Goal: Information Seeking & Learning: Learn about a topic

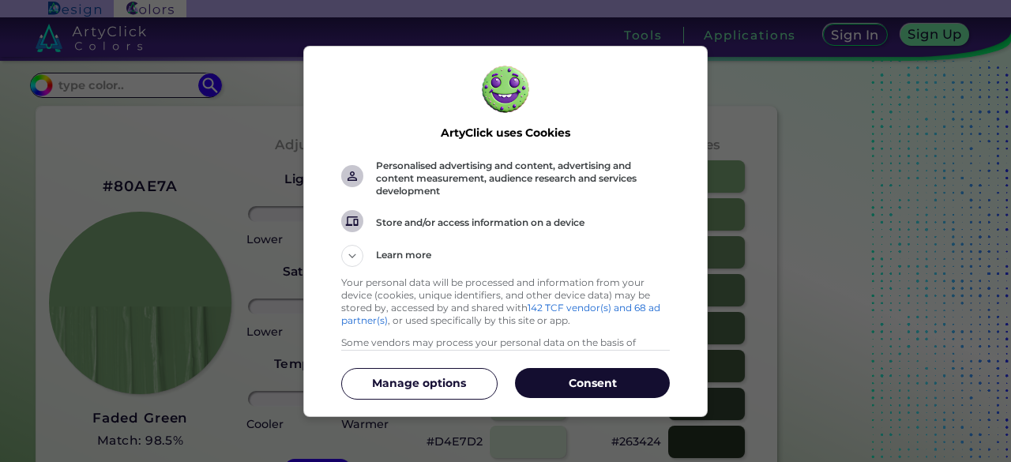
click at [578, 397] on button "Consent" at bounding box center [592, 383] width 155 height 30
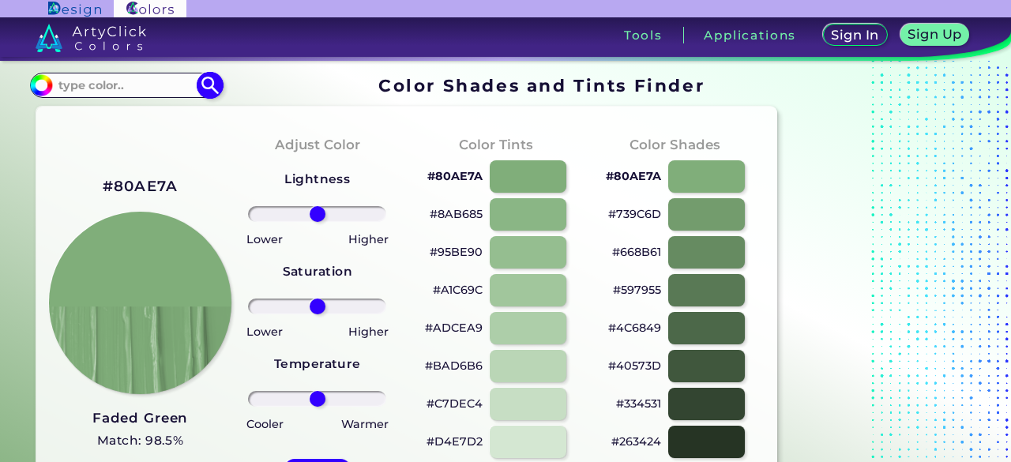
click at [123, 92] on input at bounding box center [125, 84] width 147 height 21
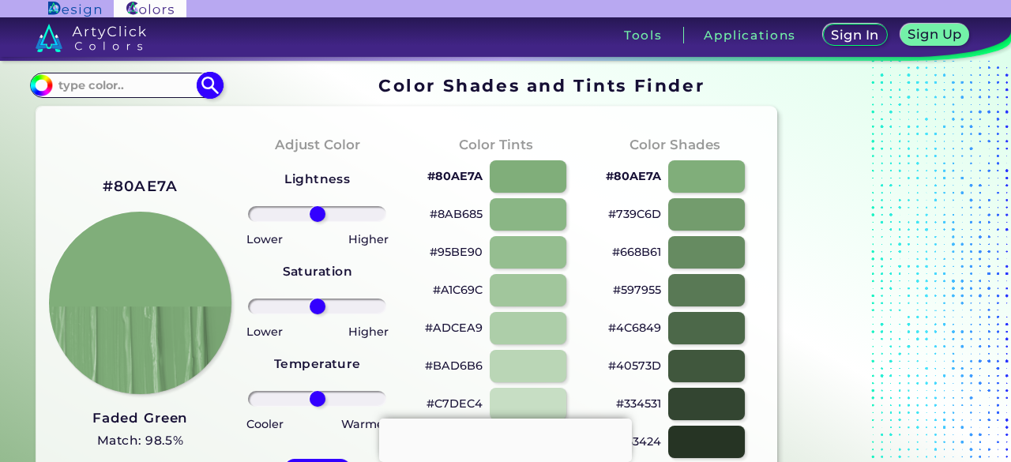
paste input "#011d4d"
click at [62, 84] on input "#011d4d" at bounding box center [125, 84] width 147 height 21
type input "011d4d"
click at [210, 92] on img at bounding box center [211, 85] width 28 height 28
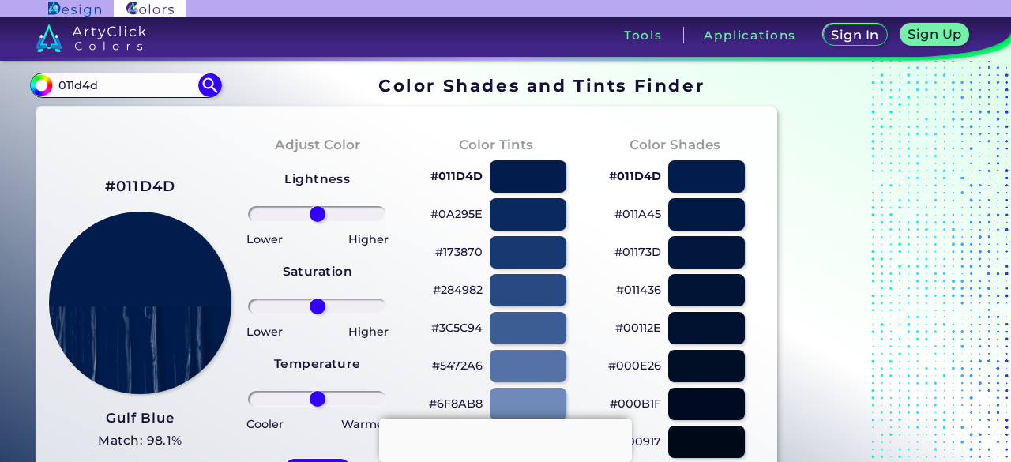
click at [141, 182] on h2 "#011D4D" at bounding box center [140, 186] width 71 height 21
click at [510, 419] on div at bounding box center [505, 419] width 253 height 0
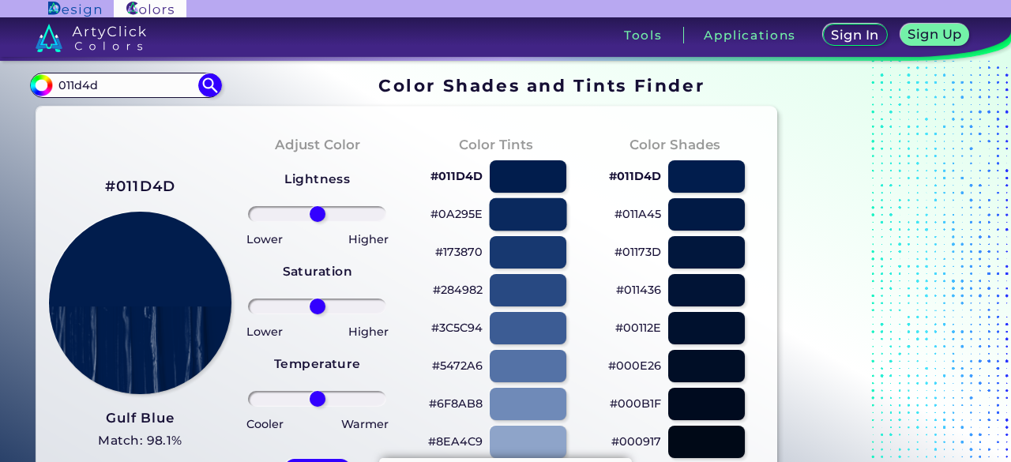
click at [529, 214] on div at bounding box center [527, 214] width 77 height 32
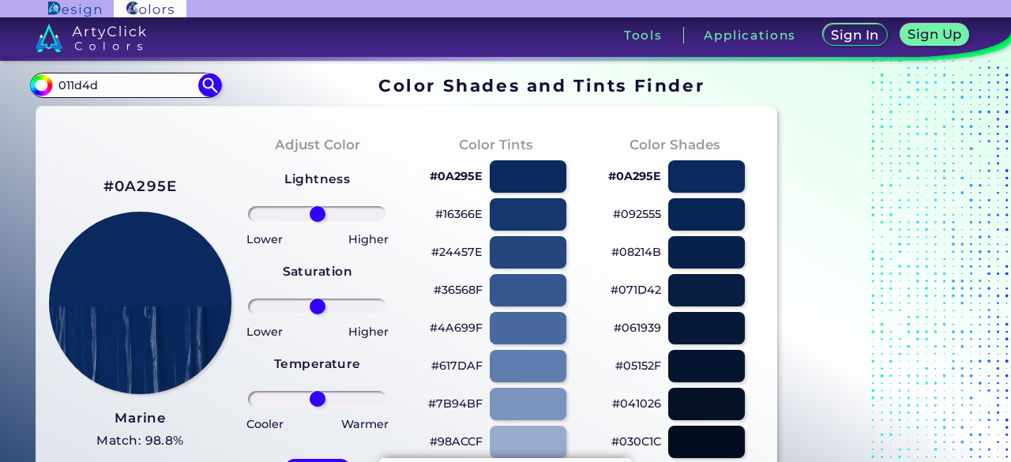
click at [160, 186] on h2 "#0A295E" at bounding box center [140, 186] width 74 height 21
click at [548, 261] on div at bounding box center [527, 252] width 77 height 32
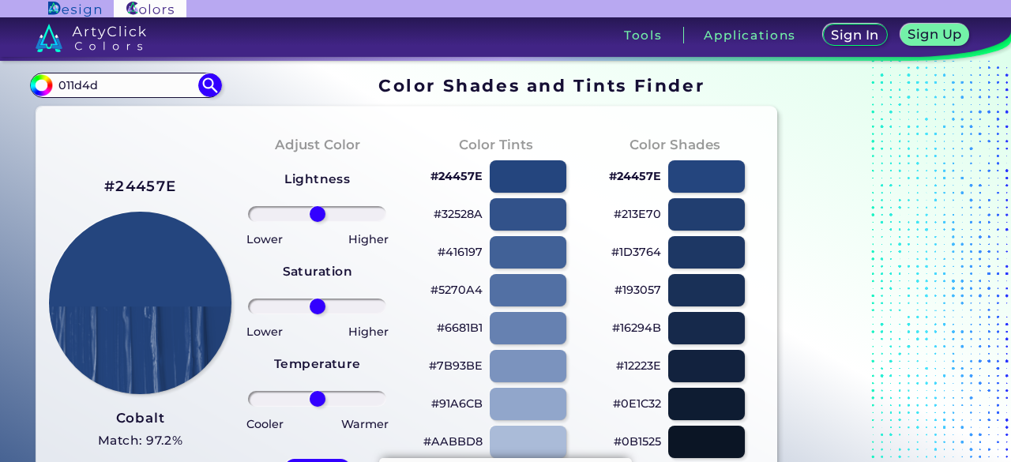
click at [152, 182] on h2 "#24457E" at bounding box center [140, 186] width 72 height 21
click at [554, 284] on div at bounding box center [527, 290] width 77 height 32
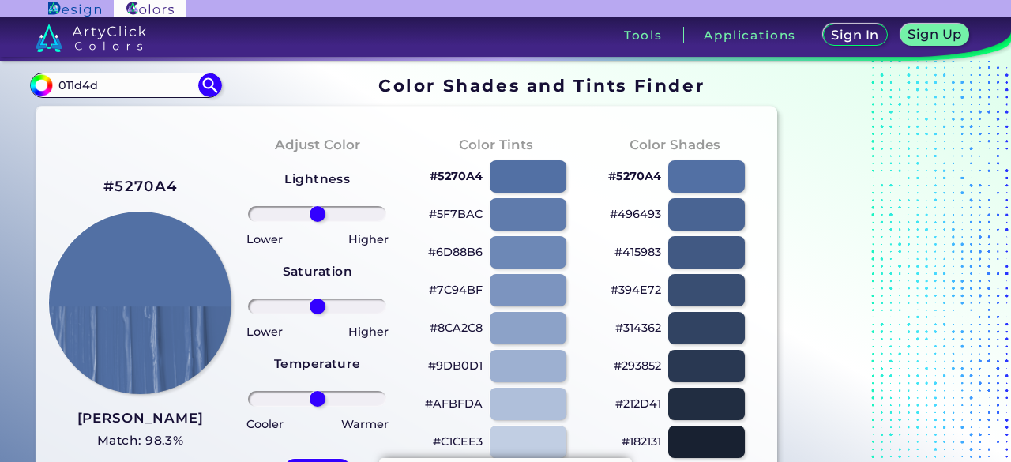
click at [140, 186] on h2 "#5270A4" at bounding box center [139, 186] width 73 height 21
click at [209, 77] on img at bounding box center [211, 85] width 28 height 28
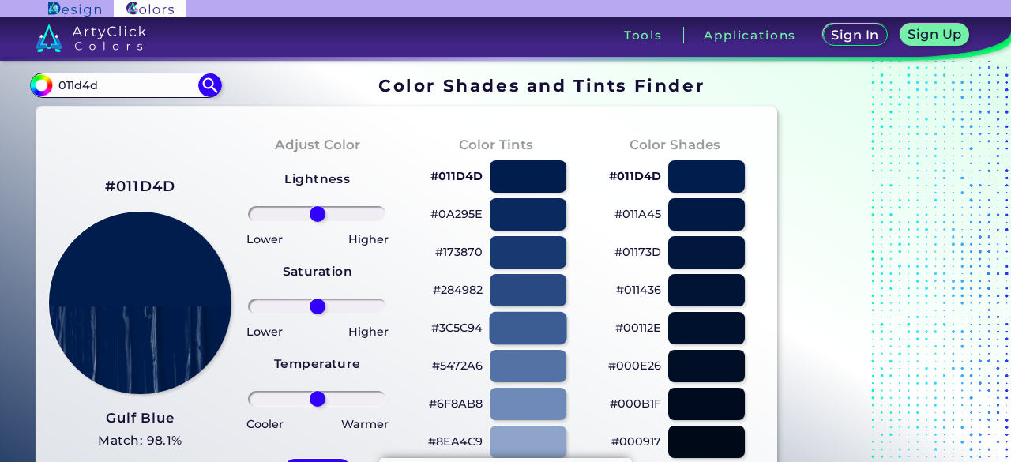
click at [543, 325] on div at bounding box center [527, 328] width 77 height 32
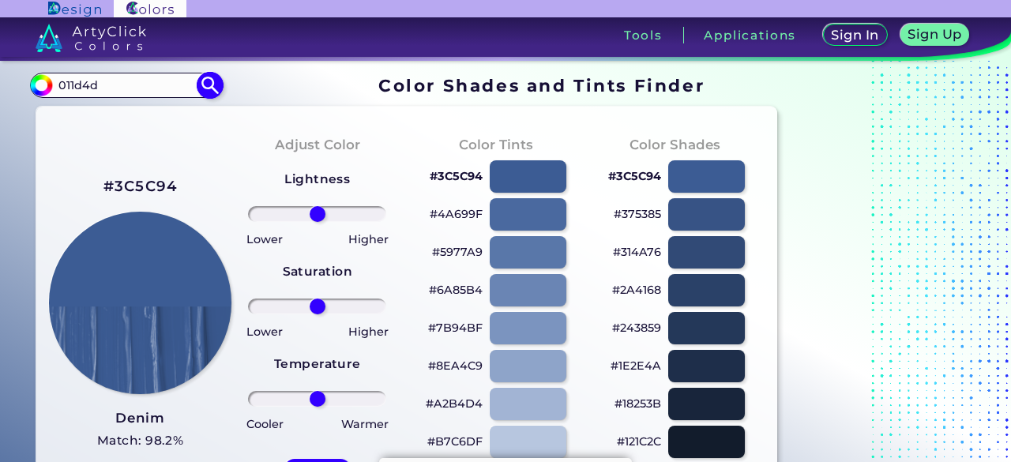
click at [211, 74] on img at bounding box center [211, 85] width 28 height 28
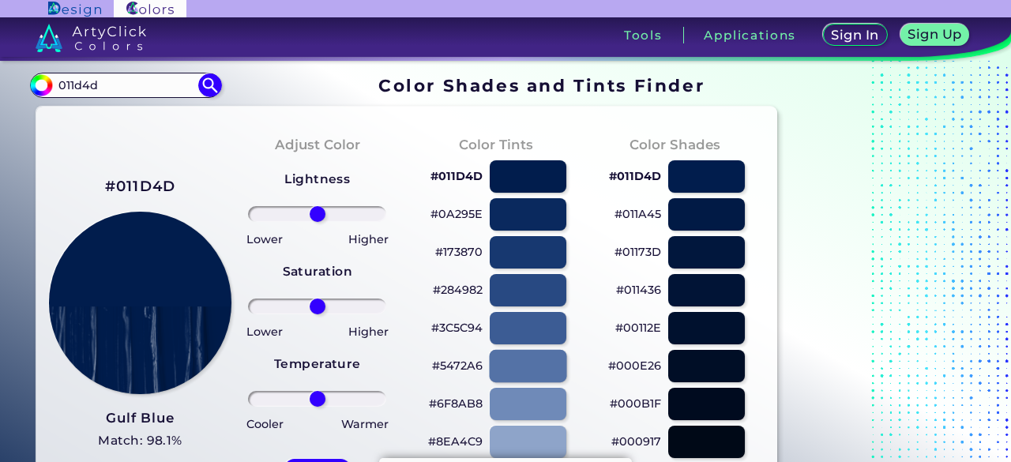
click at [541, 376] on div at bounding box center [527, 366] width 77 height 32
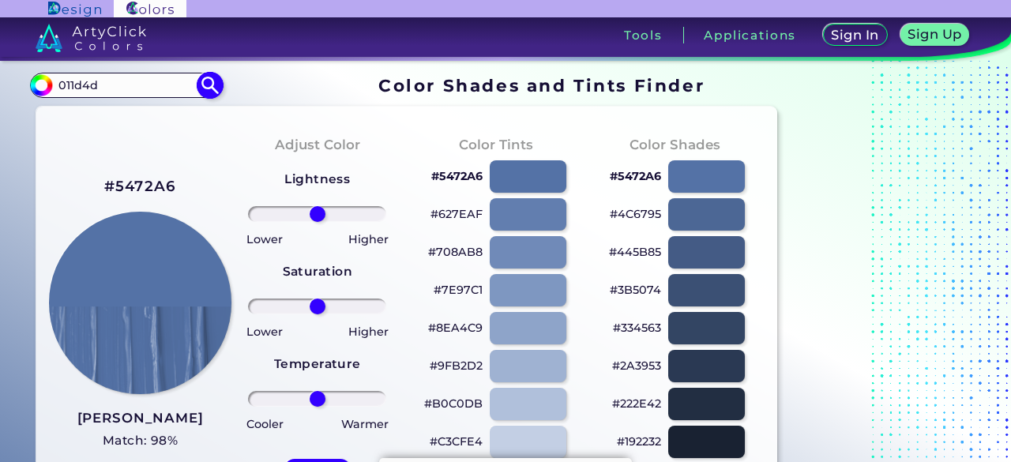
click at [202, 87] on img at bounding box center [211, 85] width 28 height 28
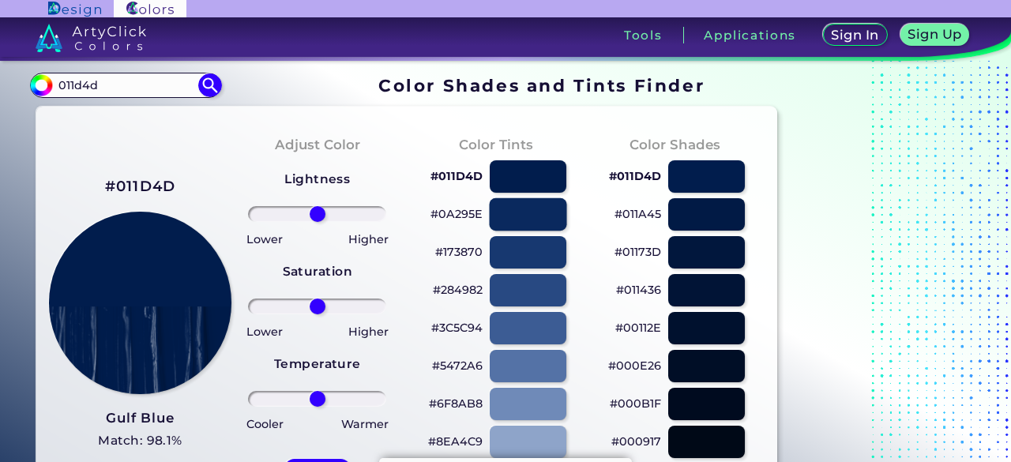
click at [539, 220] on div at bounding box center [527, 214] width 77 height 32
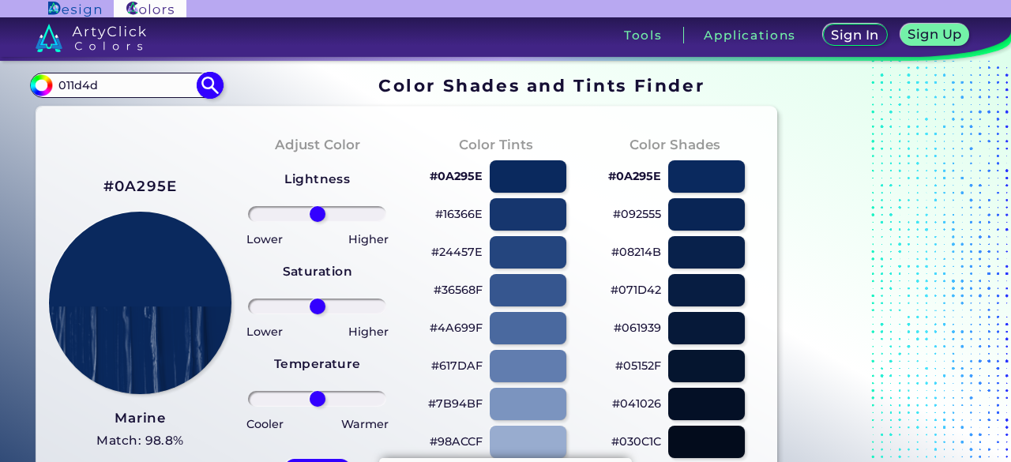
click at [205, 91] on img at bounding box center [211, 85] width 28 height 28
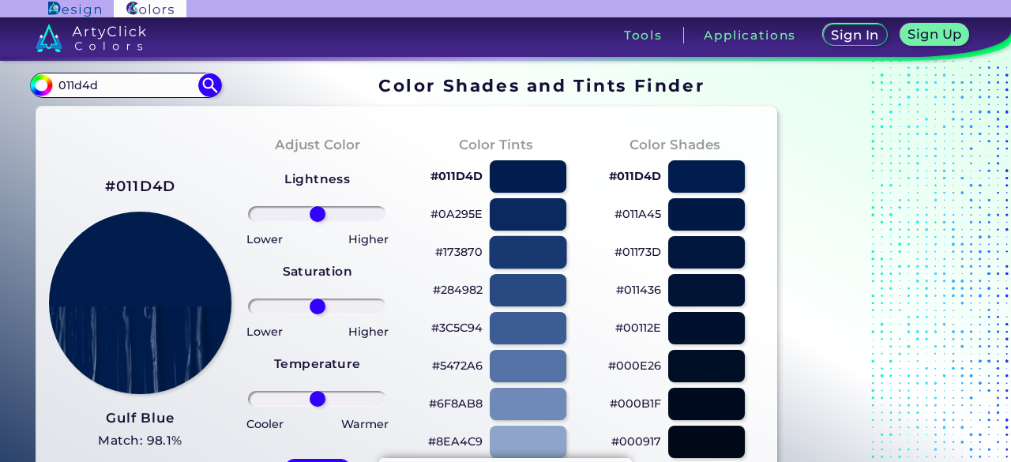
click at [530, 261] on div at bounding box center [527, 252] width 77 height 32
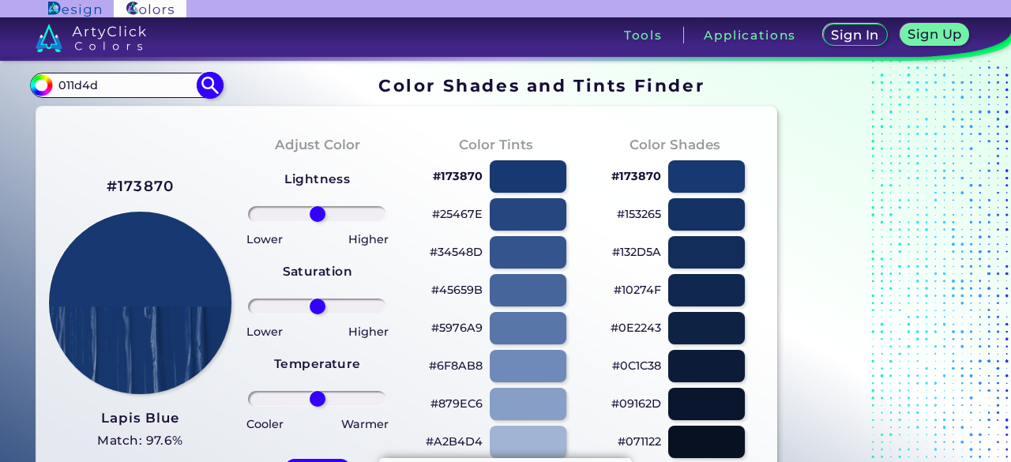
click at [202, 96] on img at bounding box center [211, 85] width 28 height 28
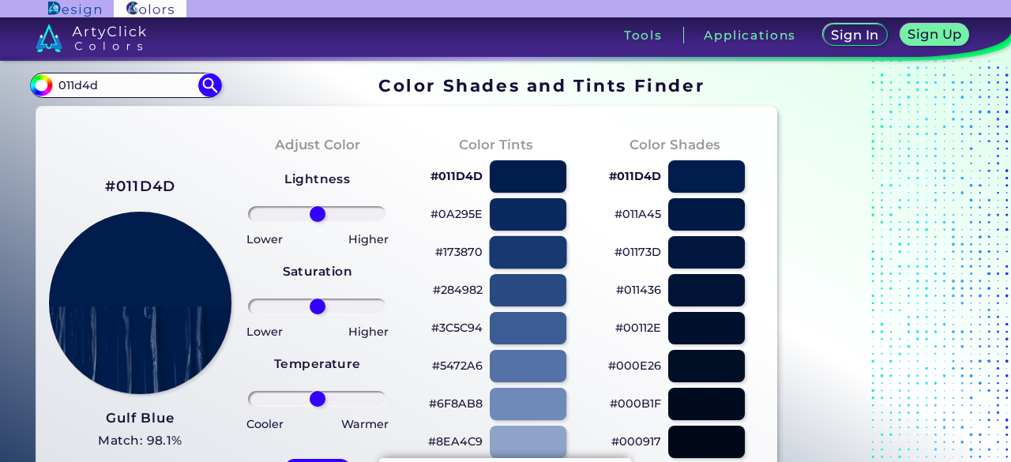
click at [533, 246] on div at bounding box center [527, 252] width 77 height 32
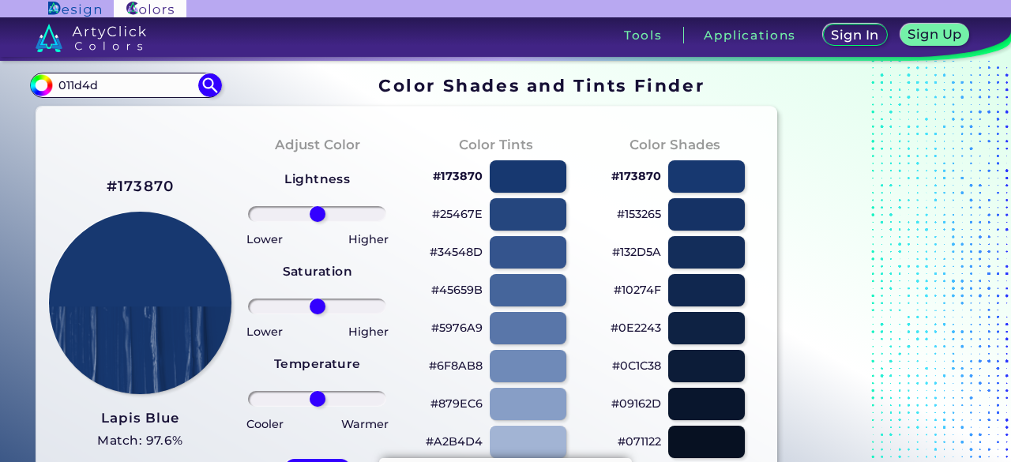
click at [166, 190] on h2 "#173870" at bounding box center [141, 186] width 68 height 21
click at [202, 81] on img at bounding box center [211, 85] width 28 height 28
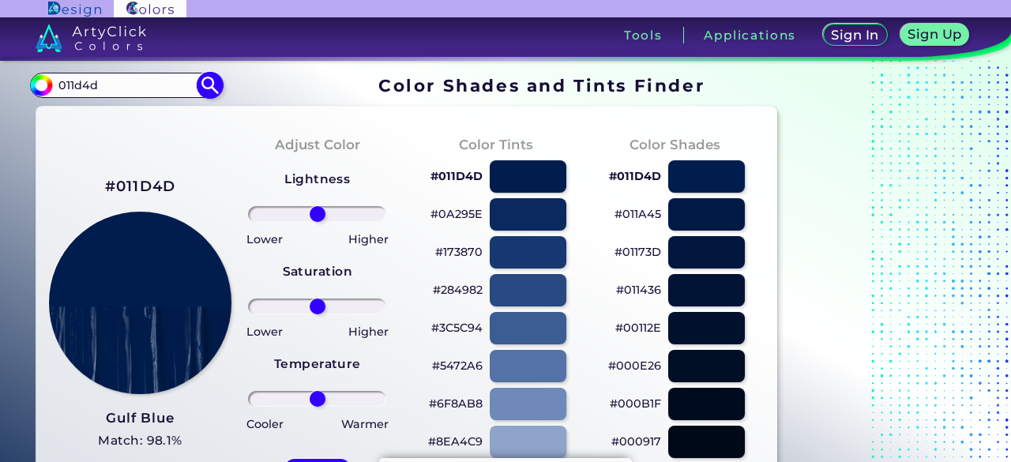
click at [209, 81] on img at bounding box center [211, 85] width 28 height 28
click at [506, 292] on div at bounding box center [527, 290] width 77 height 32
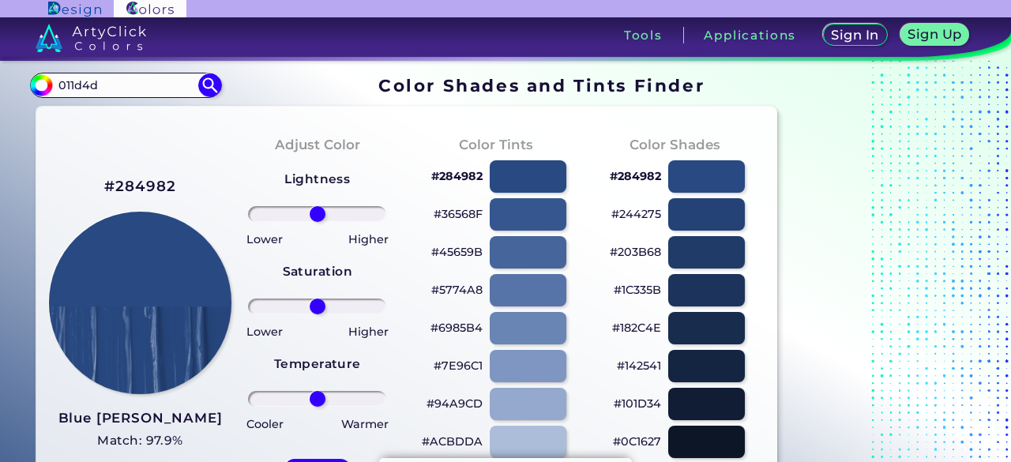
click at [135, 185] on h2 "#284982" at bounding box center [140, 186] width 73 height 21
click at [218, 85] on img at bounding box center [211, 85] width 28 height 28
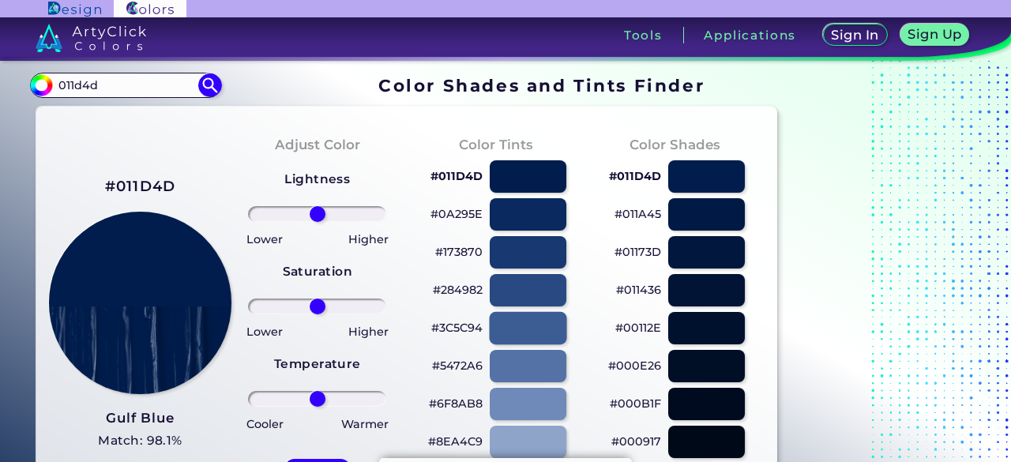
click at [540, 329] on div at bounding box center [527, 328] width 77 height 32
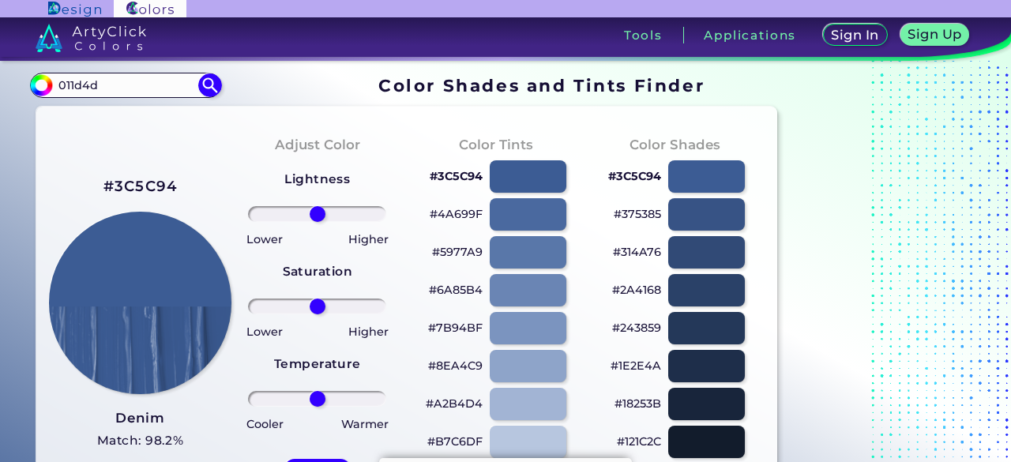
click at [164, 188] on h2 "#3C5C94" at bounding box center [140, 186] width 74 height 21
click at [210, 96] on img at bounding box center [211, 85] width 28 height 28
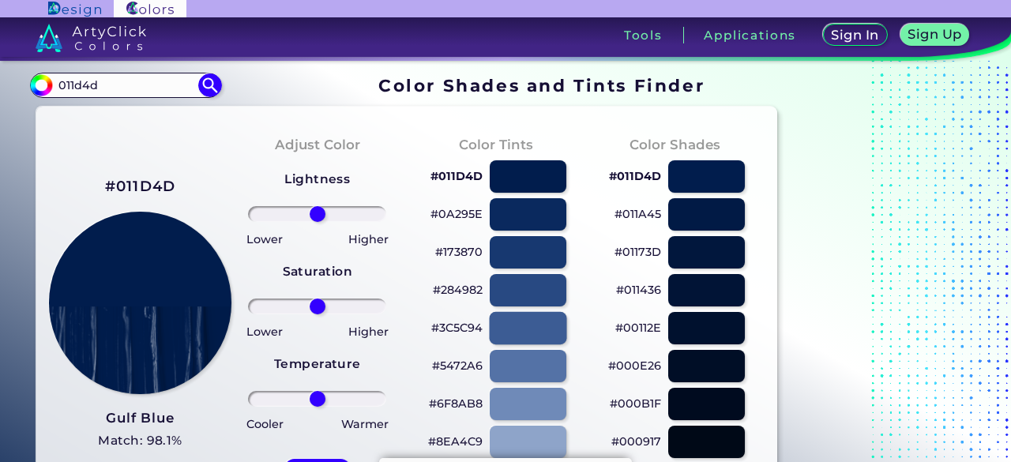
click at [502, 326] on div at bounding box center [527, 328] width 77 height 32
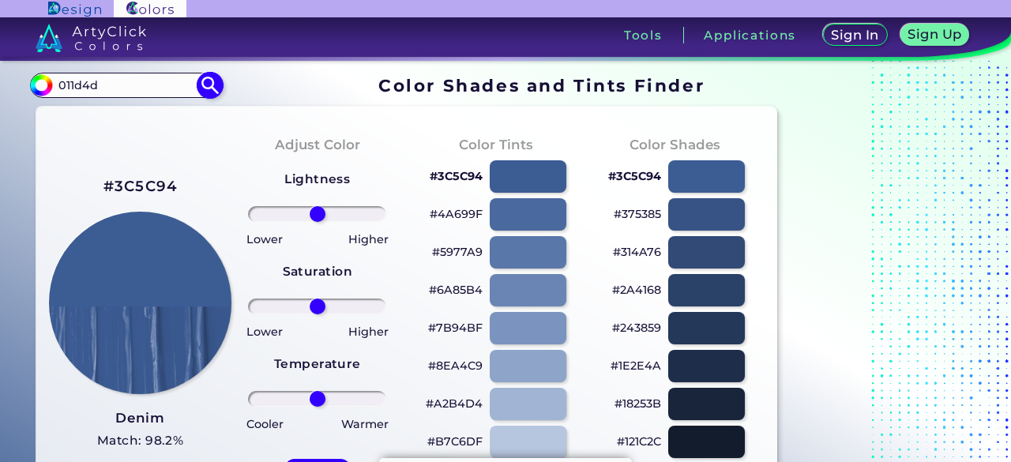
click at [221, 89] on img at bounding box center [211, 85] width 28 height 28
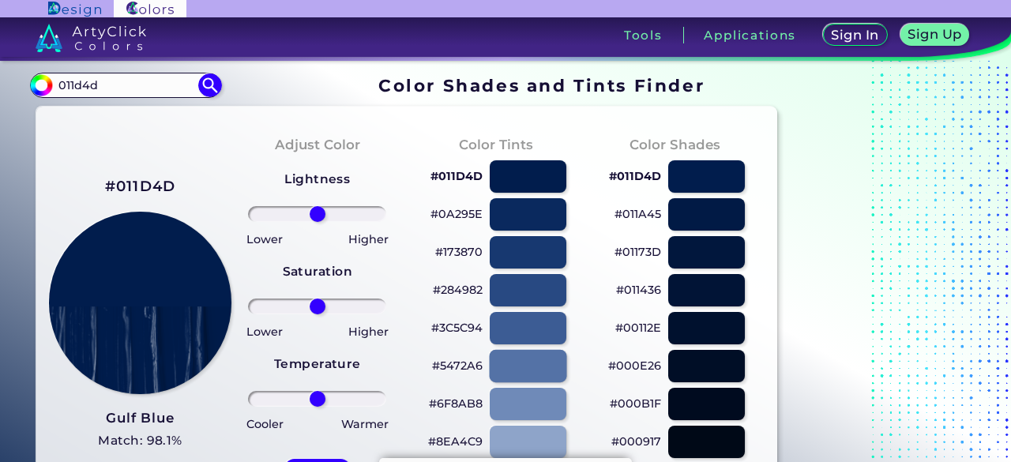
click at [504, 366] on div at bounding box center [527, 366] width 77 height 32
type input "#5472a6"
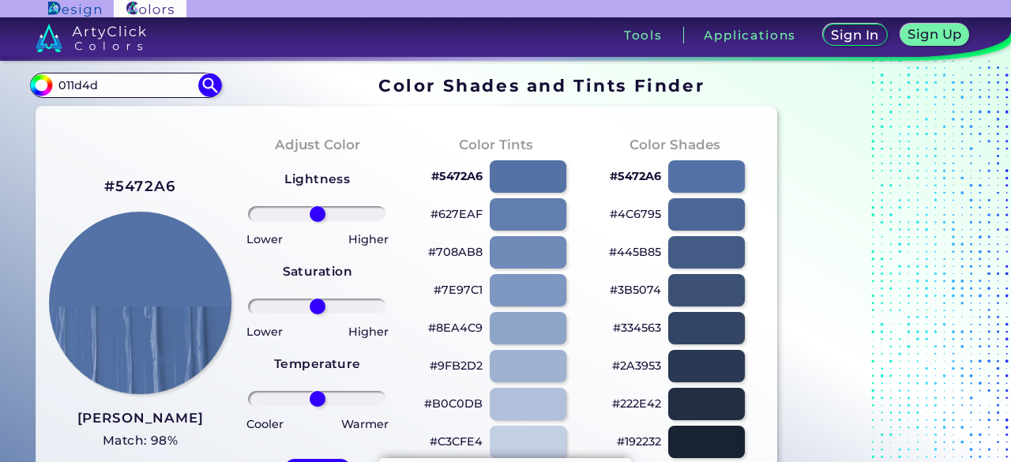
click at [150, 194] on h2 "#5472A6" at bounding box center [140, 186] width 73 height 21
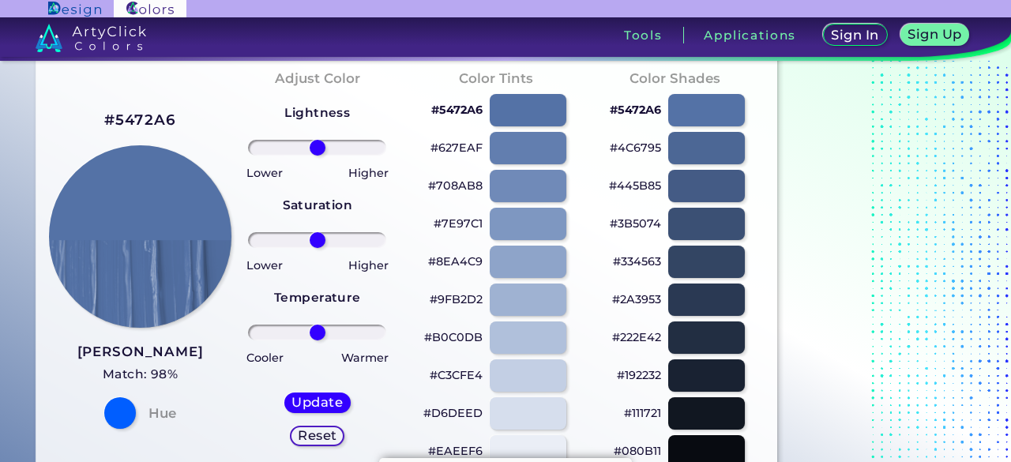
scroll to position [63, 0]
